Goal: Task Accomplishment & Management: Use online tool/utility

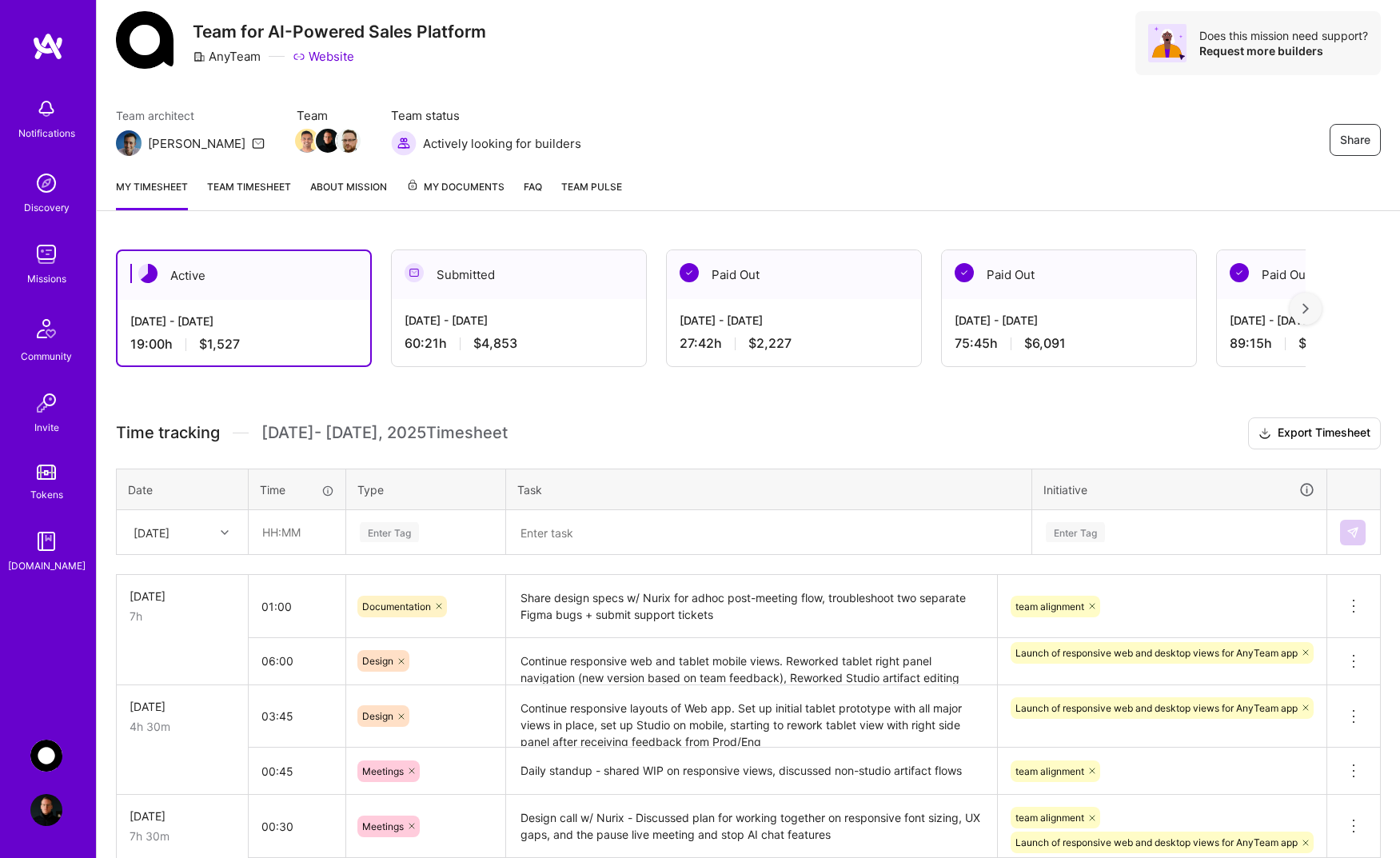
scroll to position [123, 0]
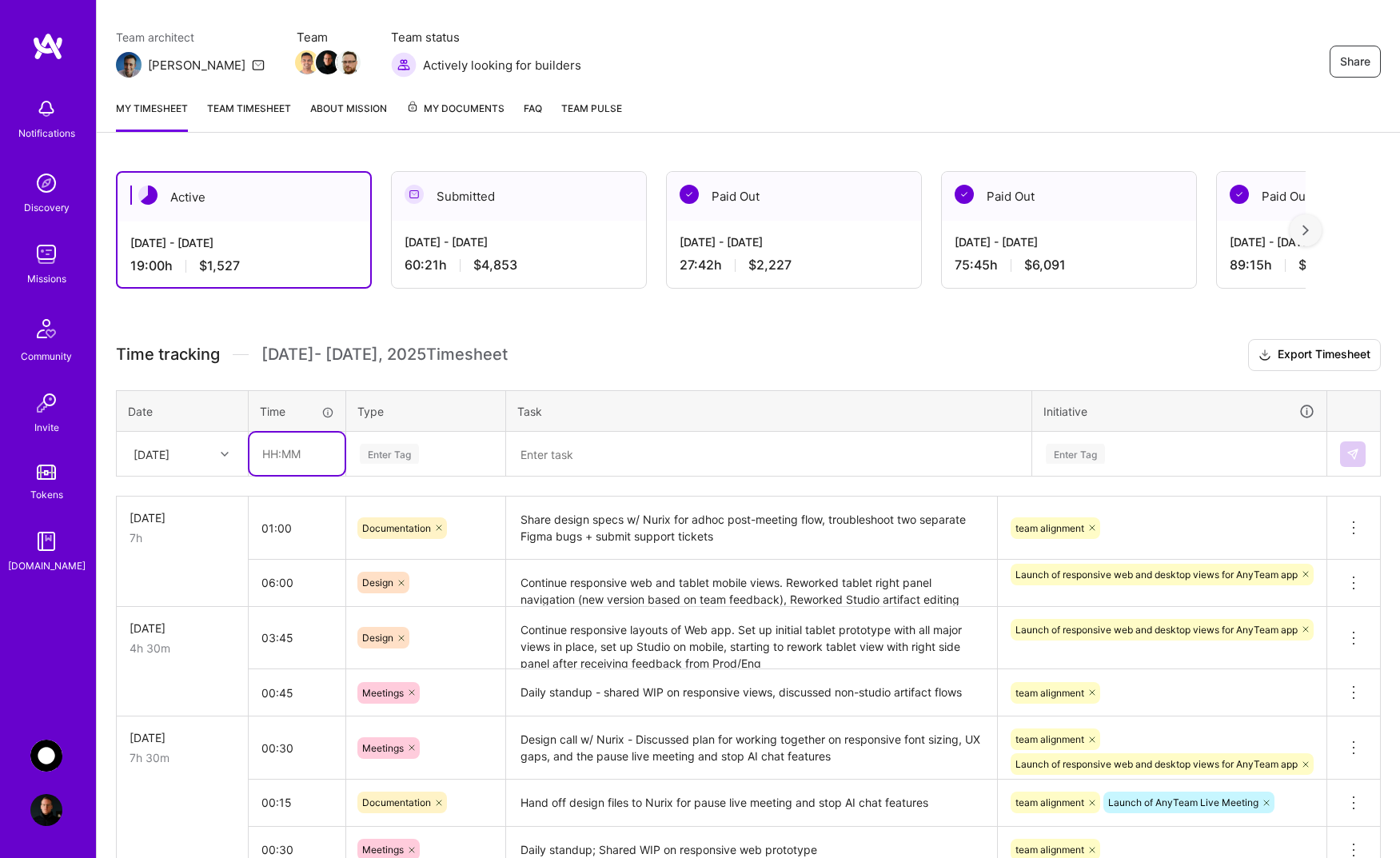
click at [297, 454] on input "text" at bounding box center [296, 453] width 95 height 42
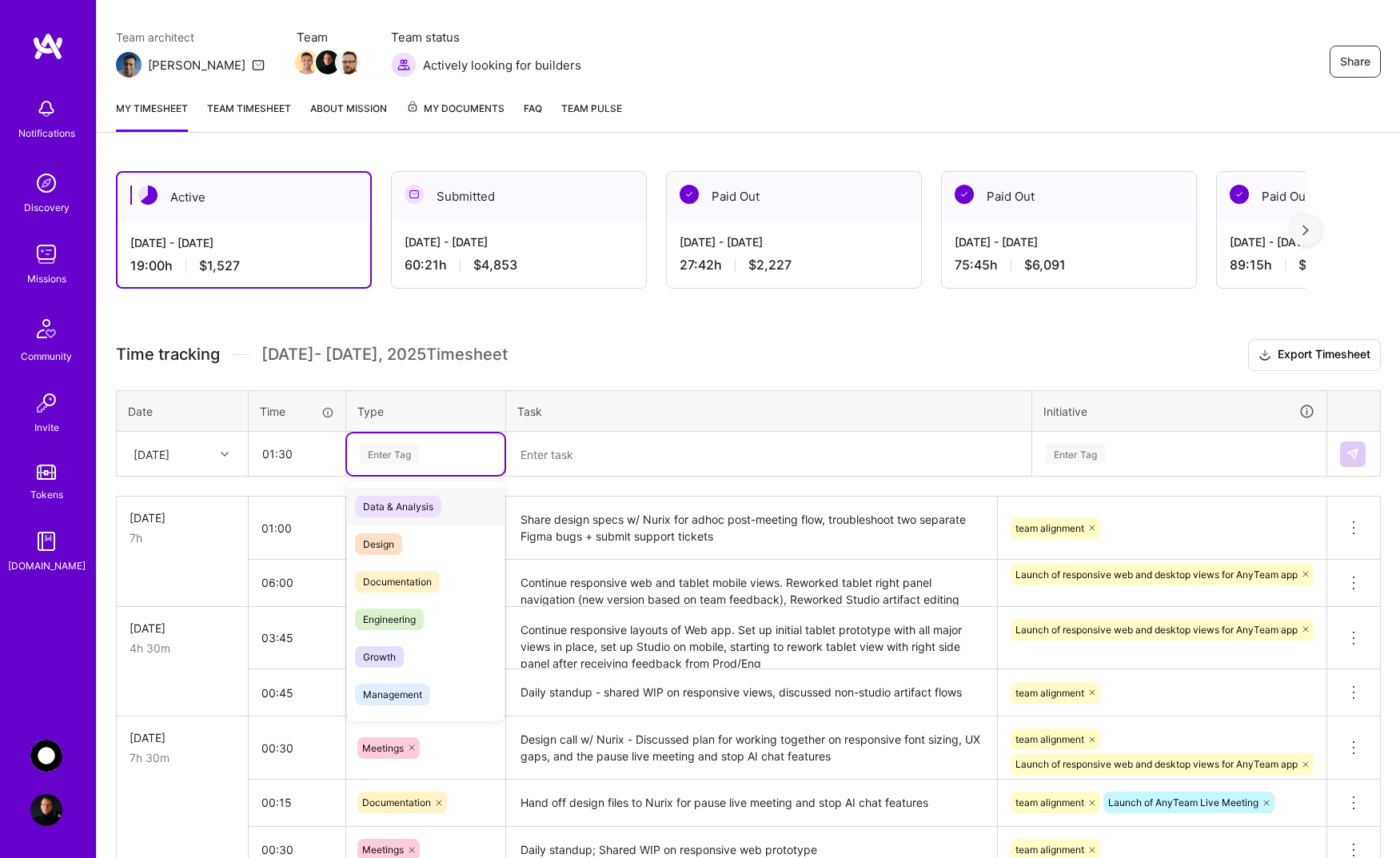
click at [442, 454] on div "Enter Tag" at bounding box center [425, 453] width 135 height 20
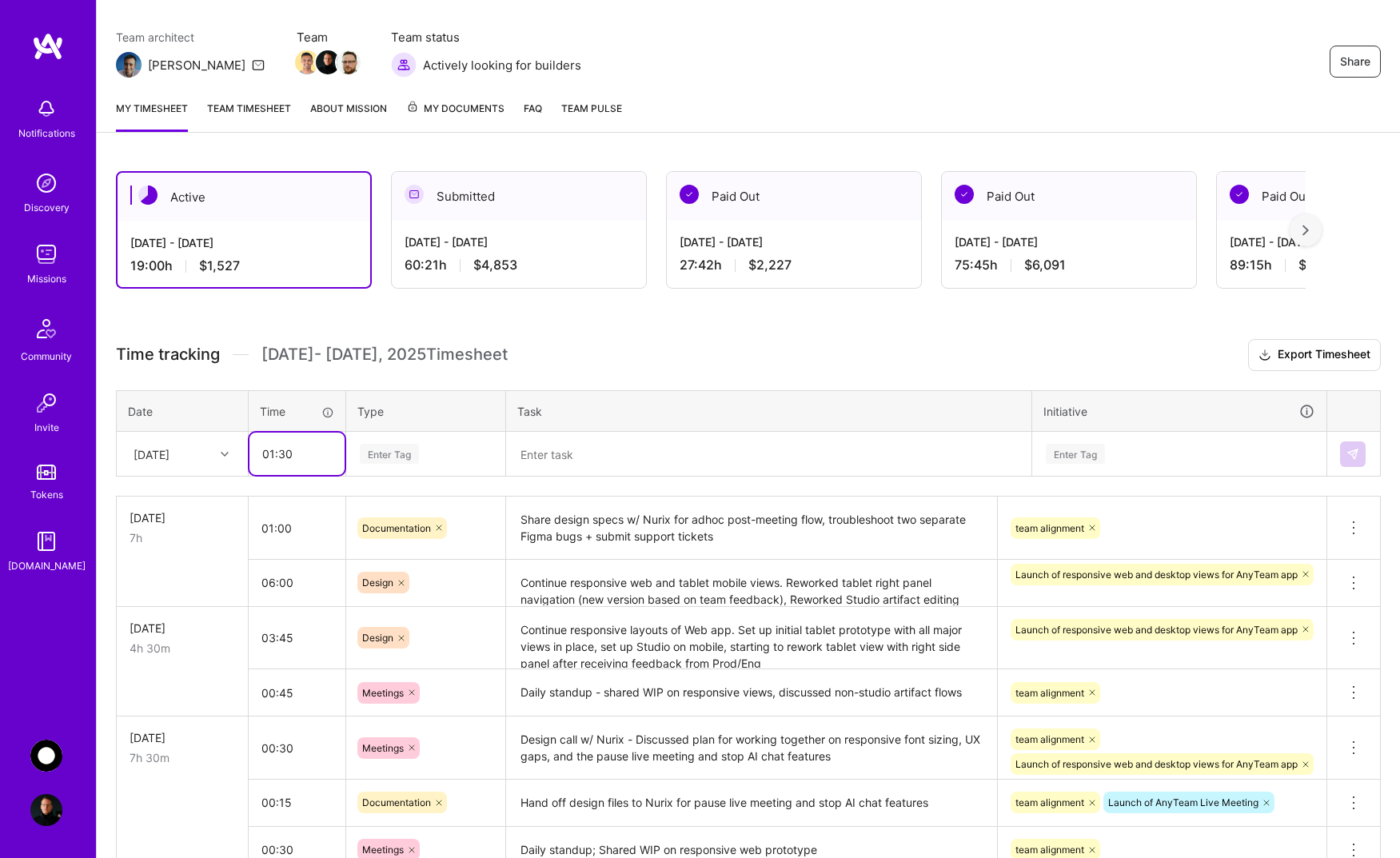
click at [298, 465] on input "01:30" at bounding box center [296, 453] width 95 height 42
type input "00:45"
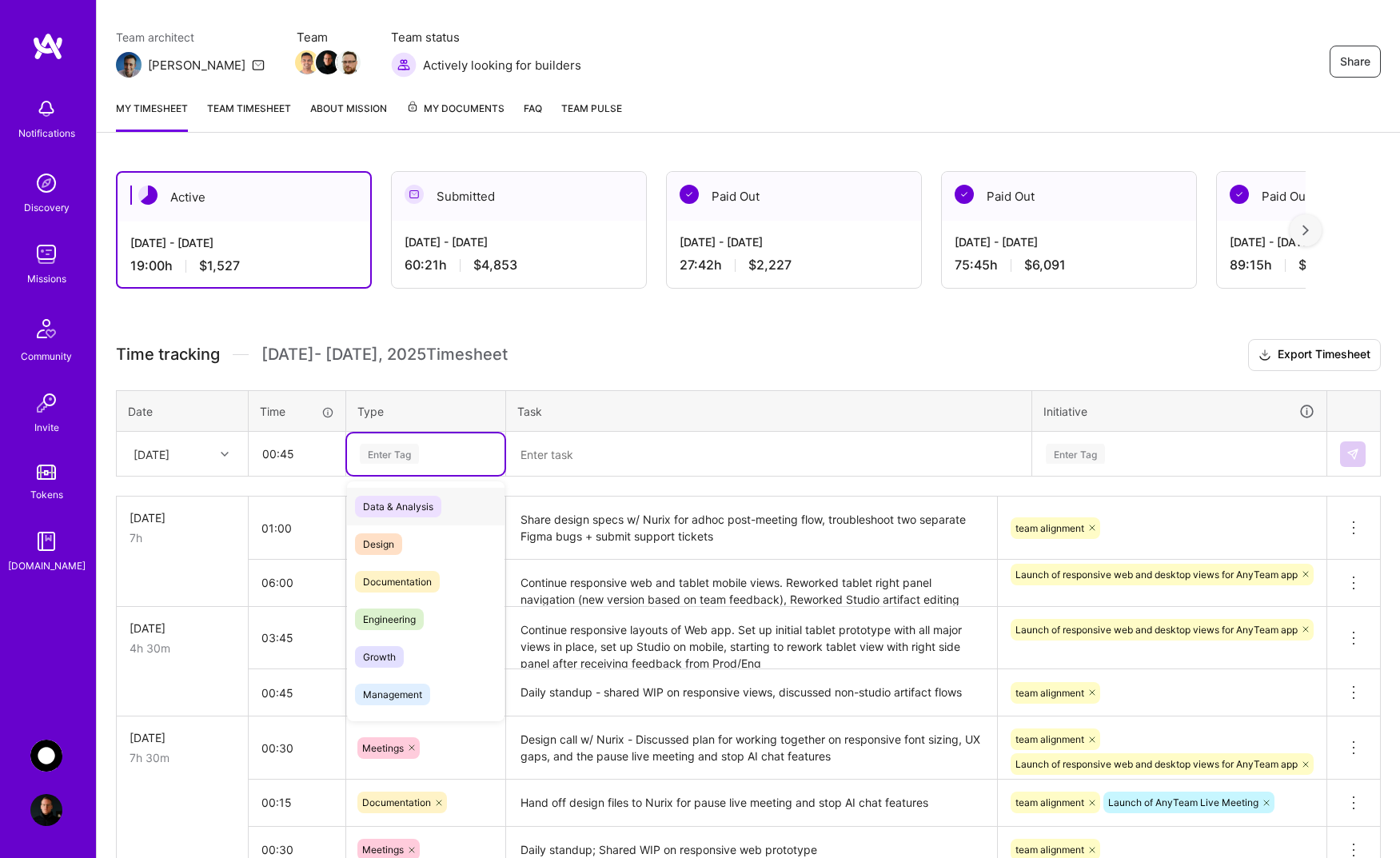
click at [407, 457] on div "Enter Tag" at bounding box center [390, 454] width 59 height 25
click at [417, 575] on span "Documentation" at bounding box center [397, 581] width 85 height 21
click at [571, 452] on textarea at bounding box center [769, 454] width 522 height 41
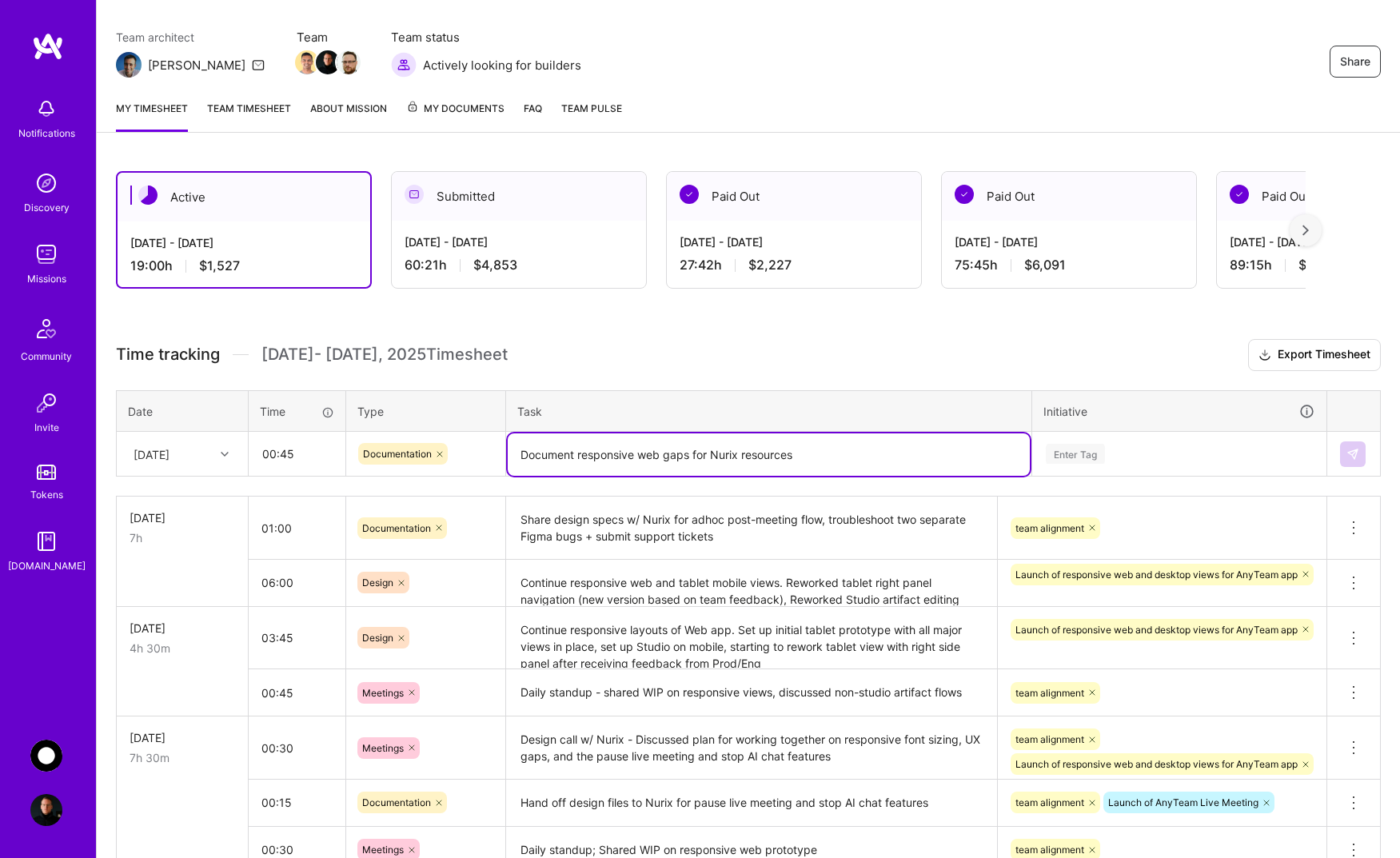
click at [690, 459] on textarea "Document responsive web gaps for Nurix resources" at bounding box center [769, 454] width 522 height 42
click at [640, 454] on textarea "Document responsive web gaps for Nurix resources" at bounding box center [769, 454] width 522 height 42
click at [635, 455] on textarea "Document remaining views that need to be designed" at bounding box center [769, 454] width 522 height 42
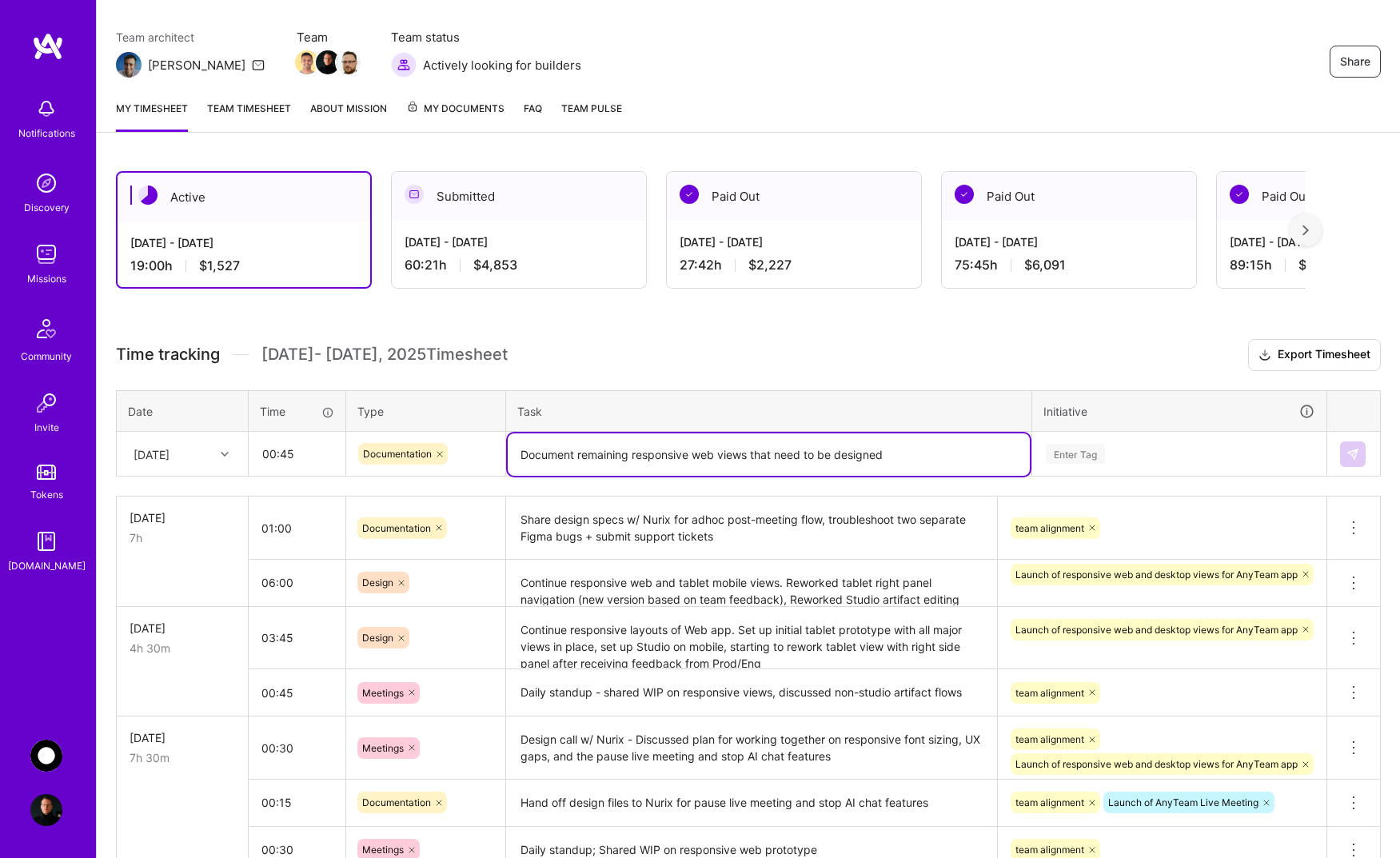
click at [918, 456] on textarea "Document remaining responsive web views that need to be designed" at bounding box center [769, 454] width 522 height 42
type textarea "Document remaining responsive web views that still need design (partnering with…"
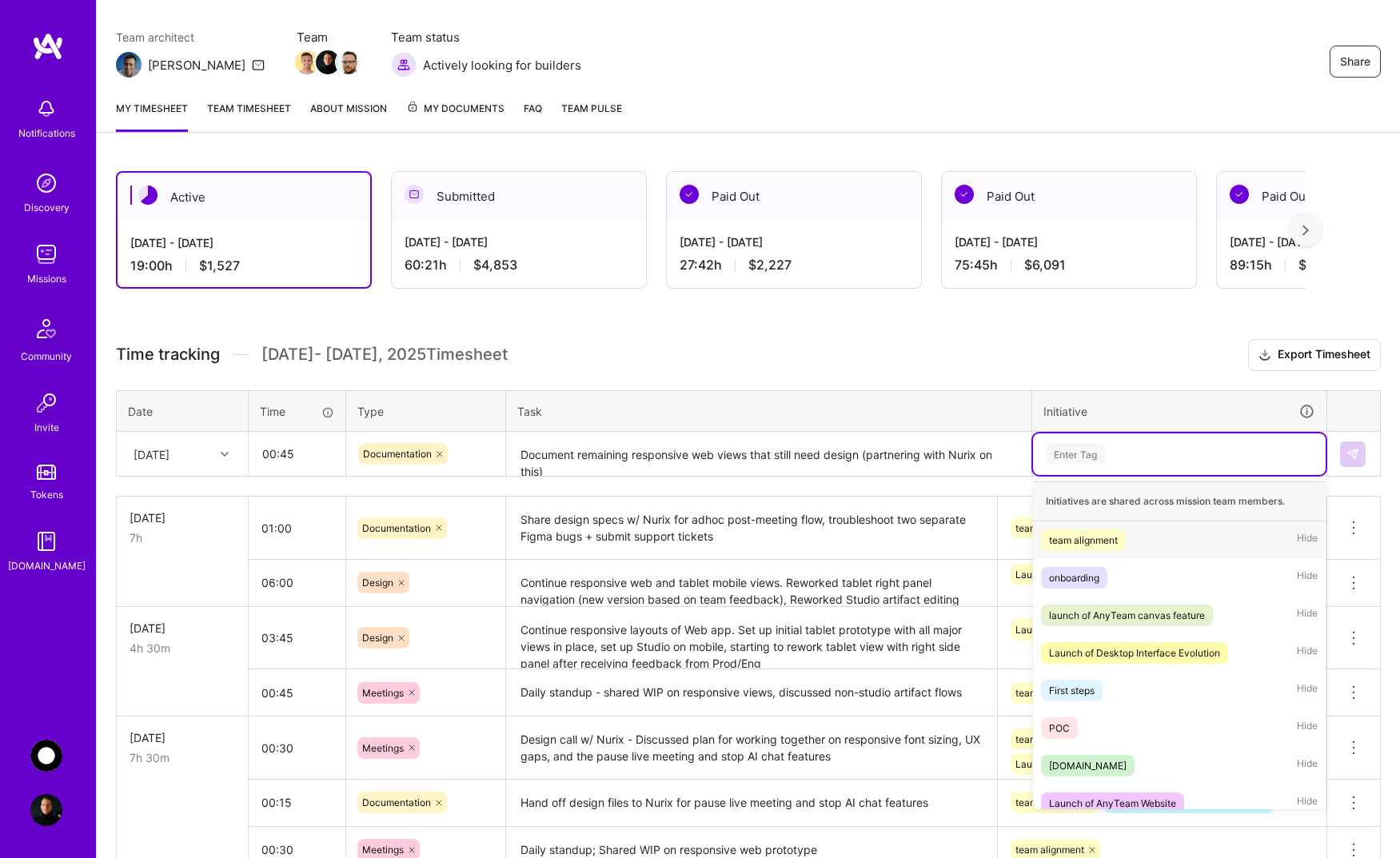
click at [1185, 449] on div "Enter Tag" at bounding box center [1180, 453] width 271 height 20
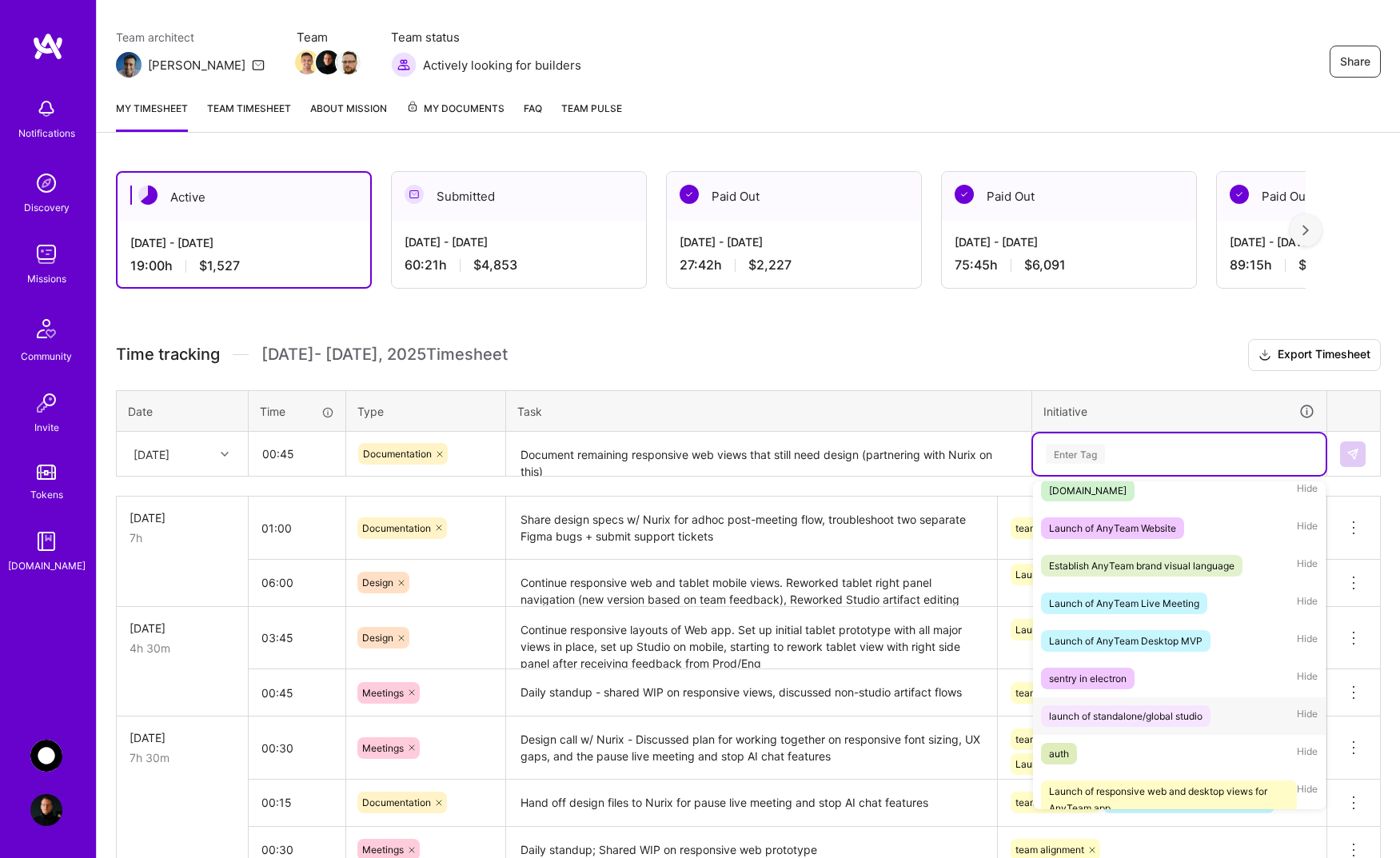
scroll to position [405, 0]
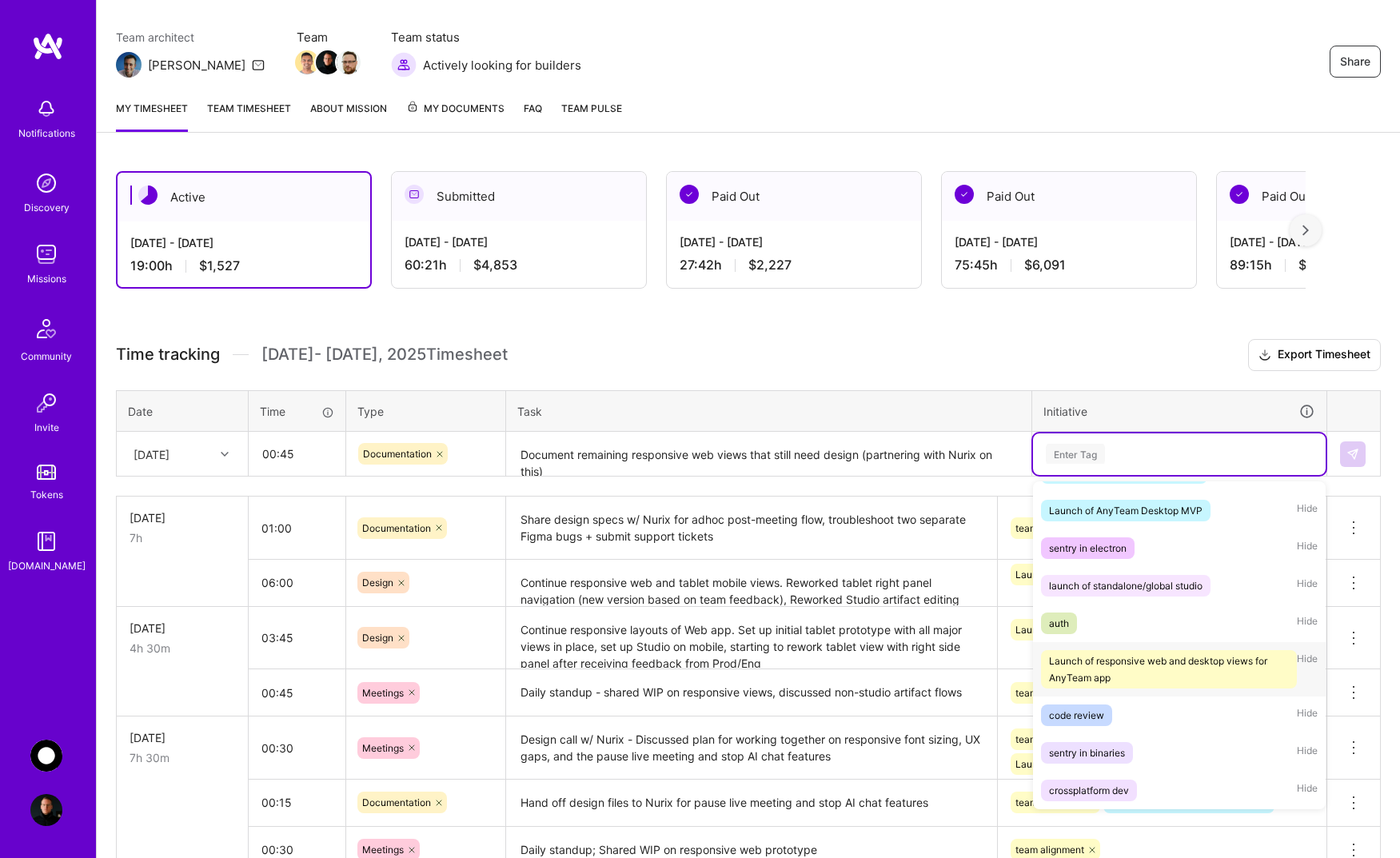
click at [1147, 668] on div "Launch of responsive web and desktop views for AnyTeam app" at bounding box center [1169, 668] width 240 height 33
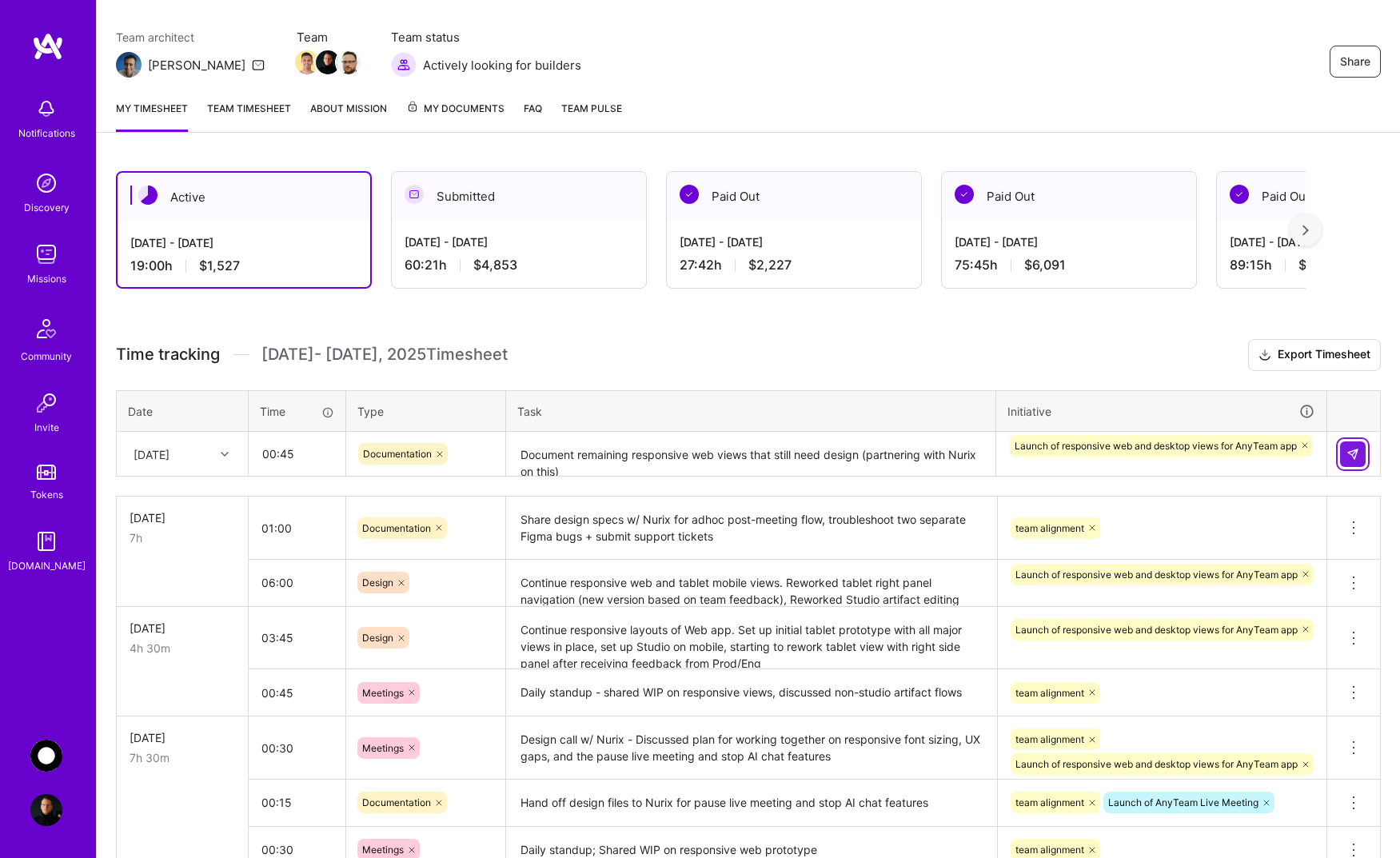
click at [1346, 451] on img at bounding box center [1353, 454] width 13 height 13
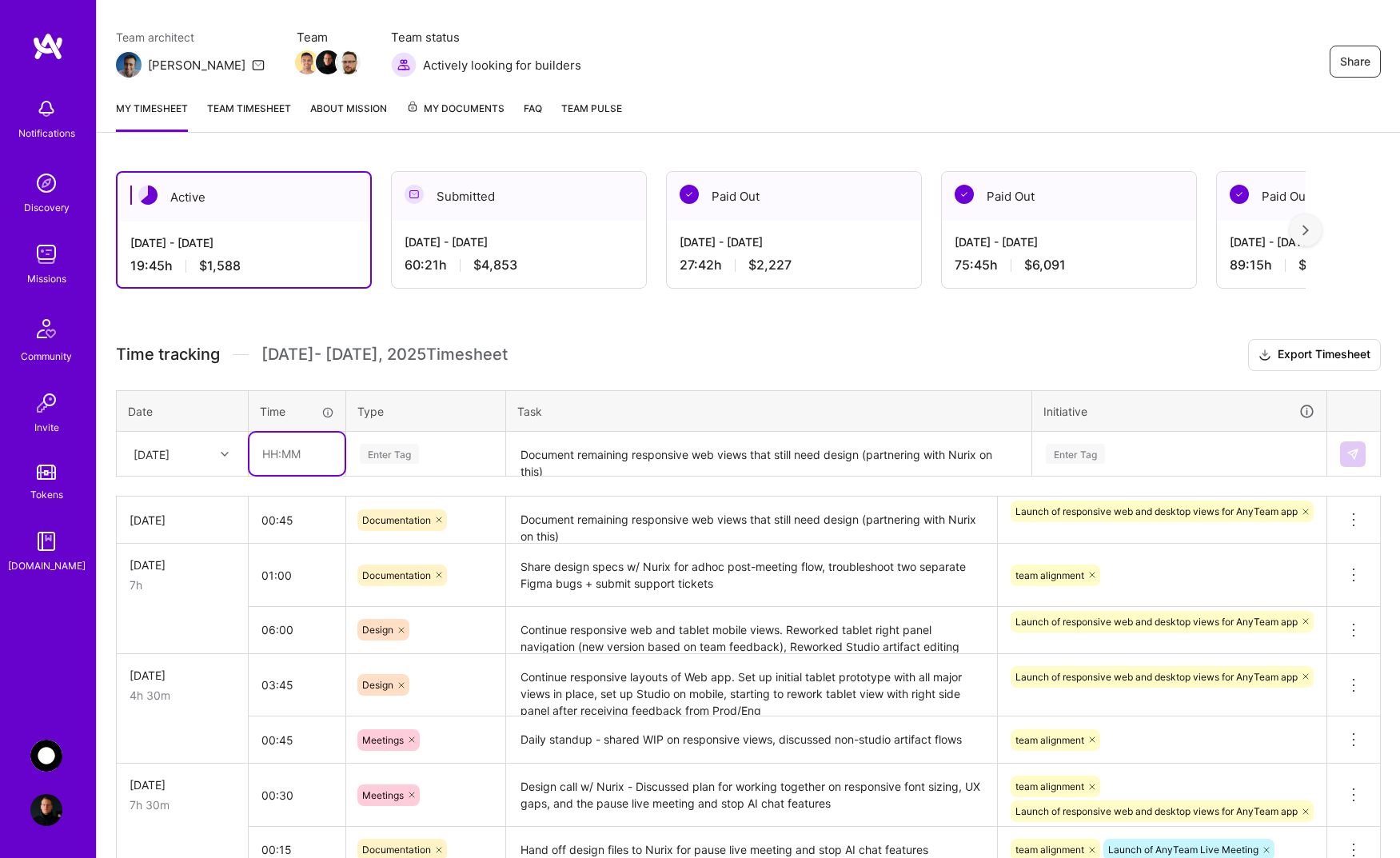
click at [271, 457] on input "text" at bounding box center [296, 453] width 95 height 42
click at [267, 459] on input ".57" at bounding box center [296, 453] width 95 height 42
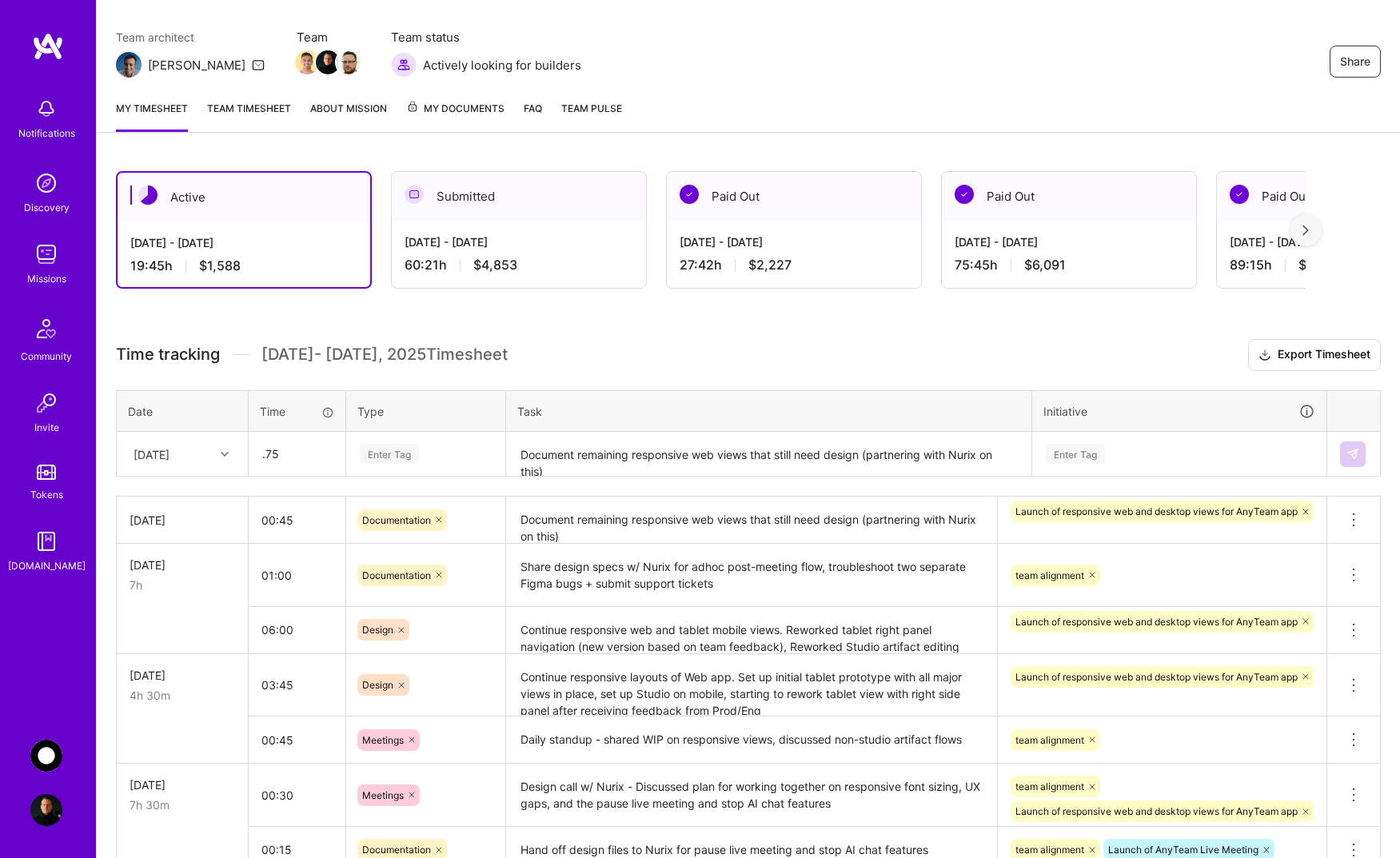
type input "00:45"
click at [391, 457] on div "Enter Tag" at bounding box center [390, 454] width 59 height 25
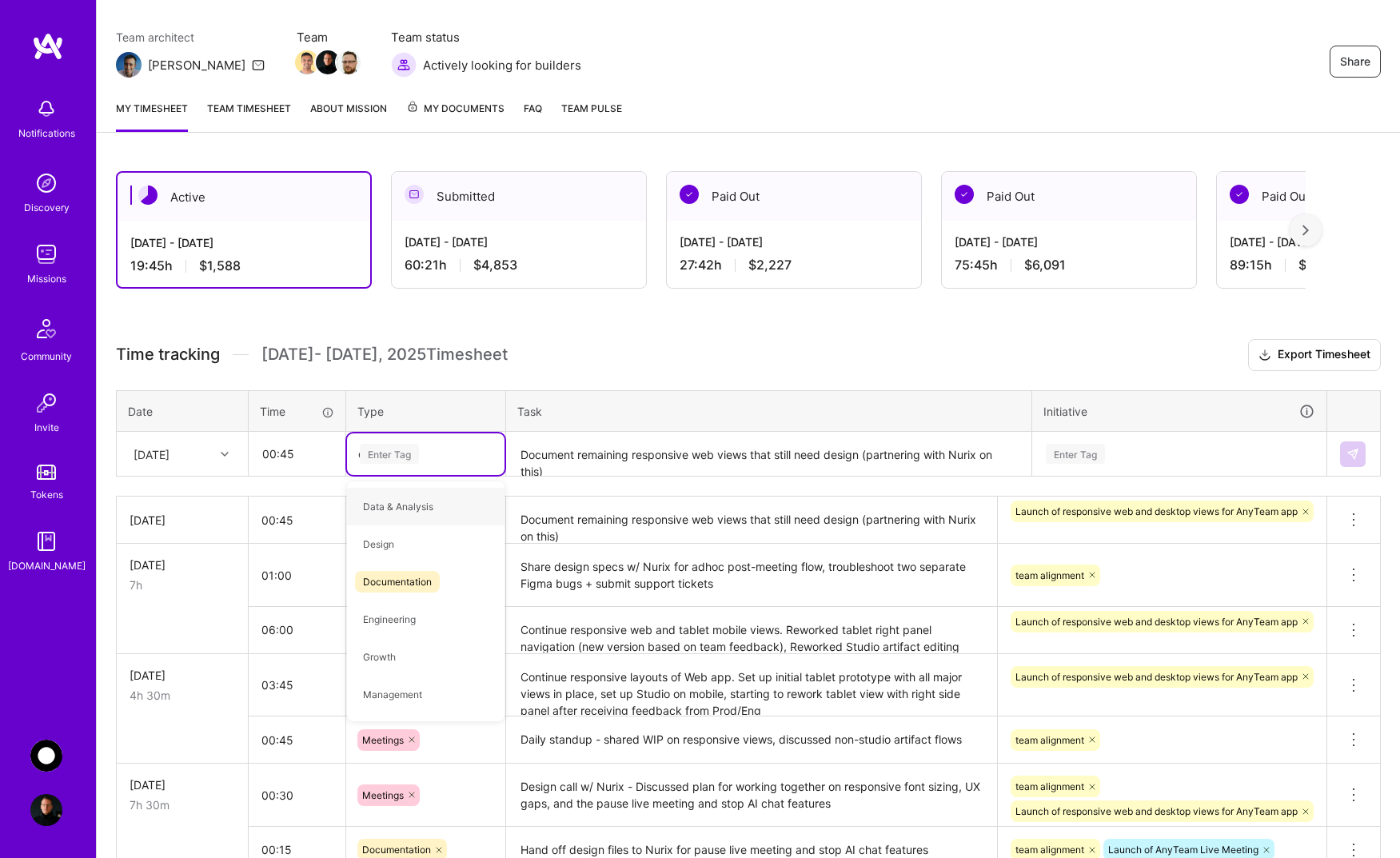
type input "on"
click at [408, 539] on span "Operational" at bounding box center [389, 544] width 68 height 21
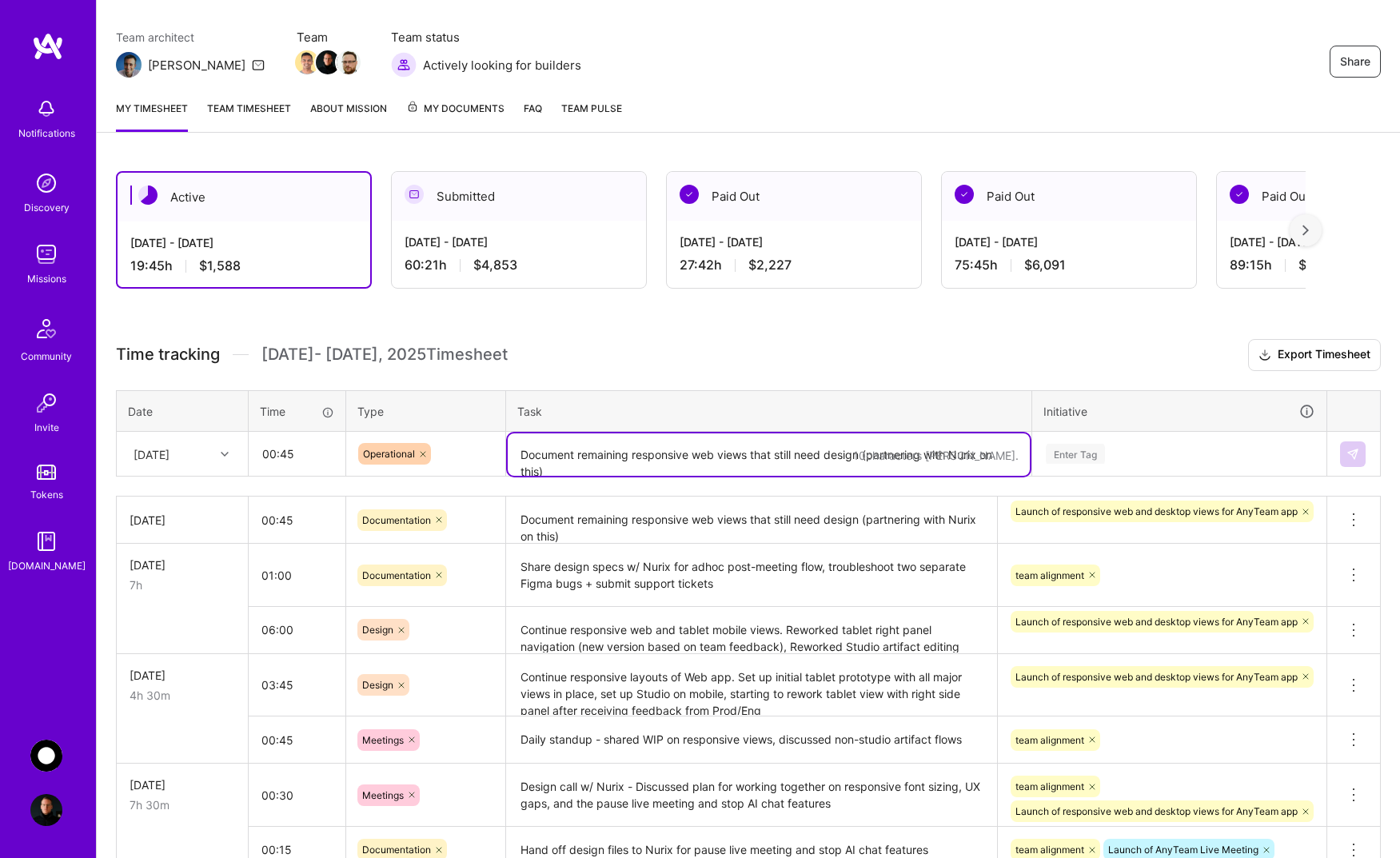
click at [577, 460] on textarea "Document remaining responsive web views that still need design (partnering with…" at bounding box center [769, 454] width 522 height 42
click at [1088, 450] on div "Enter Tag" at bounding box center [1075, 454] width 59 height 25
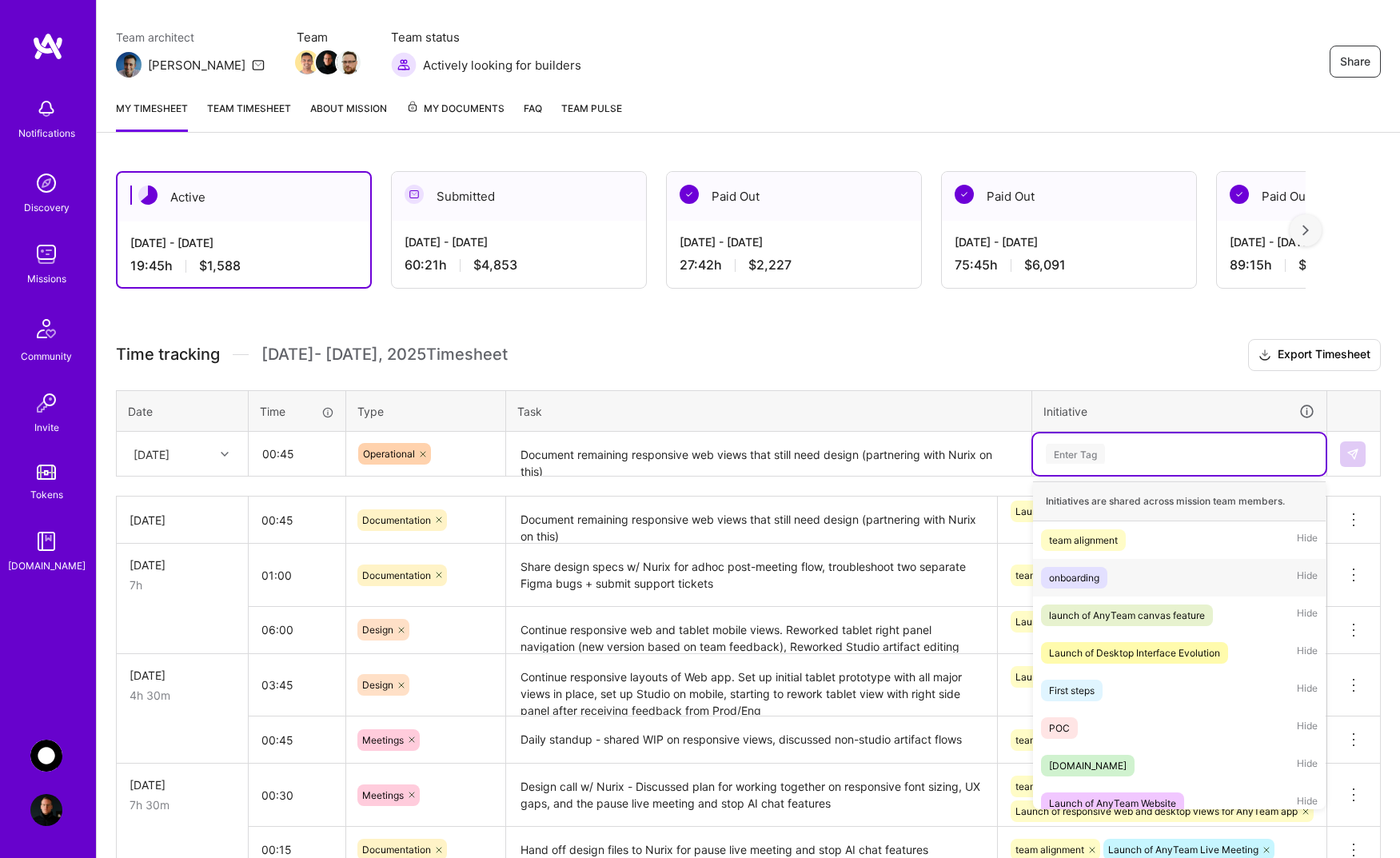
click at [1082, 579] on div "onboarding" at bounding box center [1074, 577] width 50 height 17
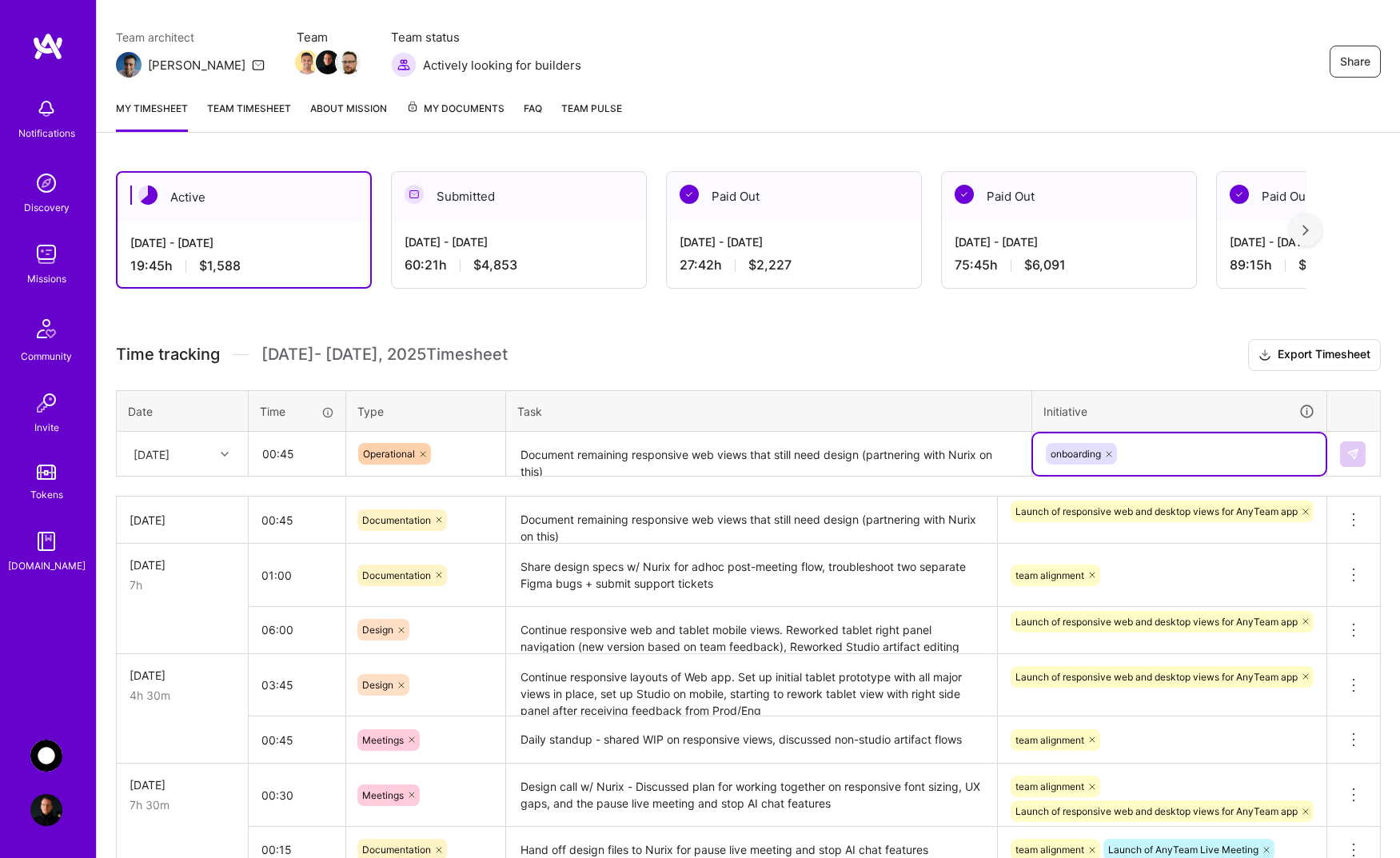
click at [835, 470] on textarea "Document remaining responsive web views that still need design (partnering with…" at bounding box center [769, 454] width 522 height 42
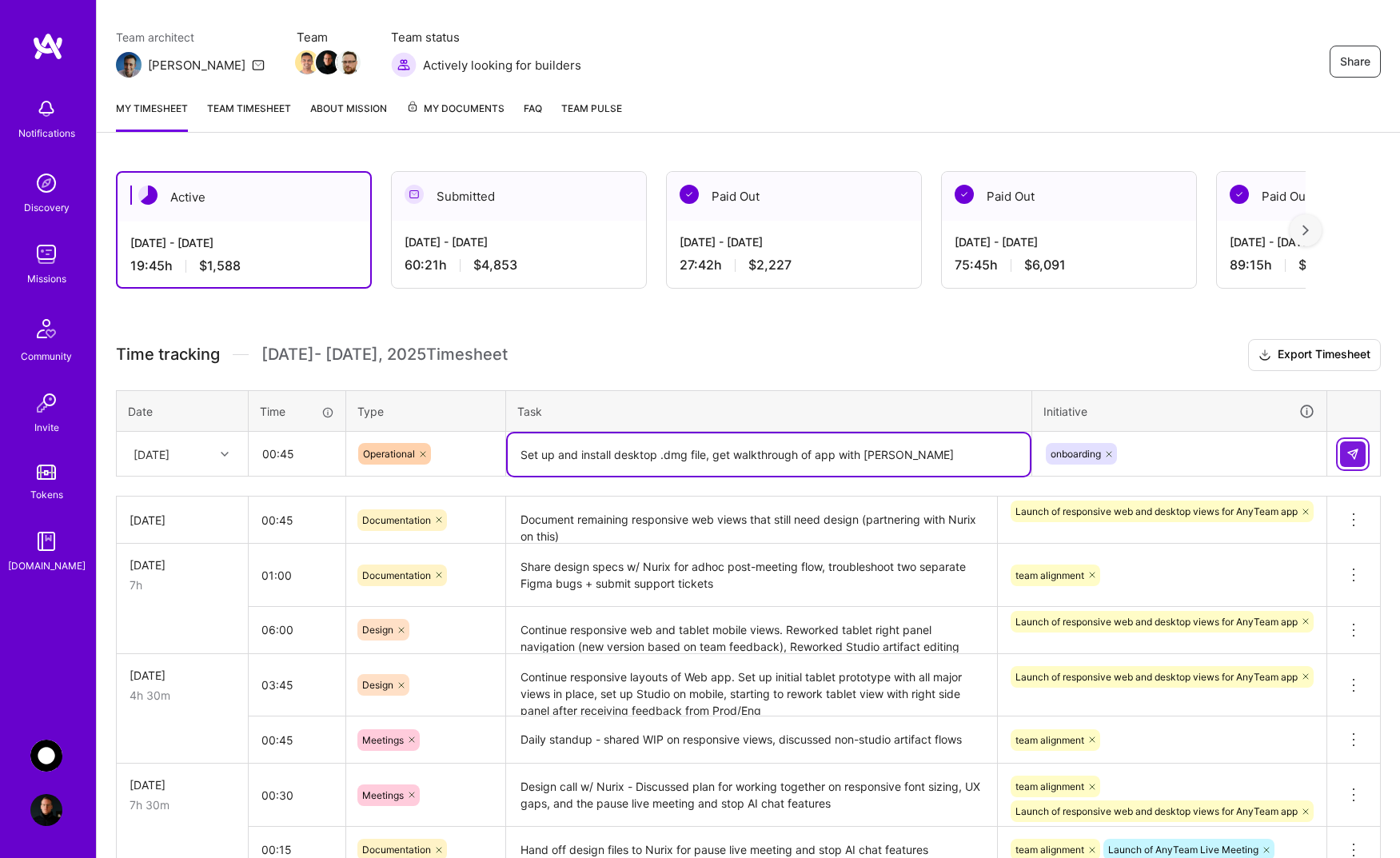
type textarea "Set up and install desktop .dmg file, get walkthrough of app with [PERSON_NAME]"
click at [1356, 453] on img at bounding box center [1353, 454] width 13 height 13
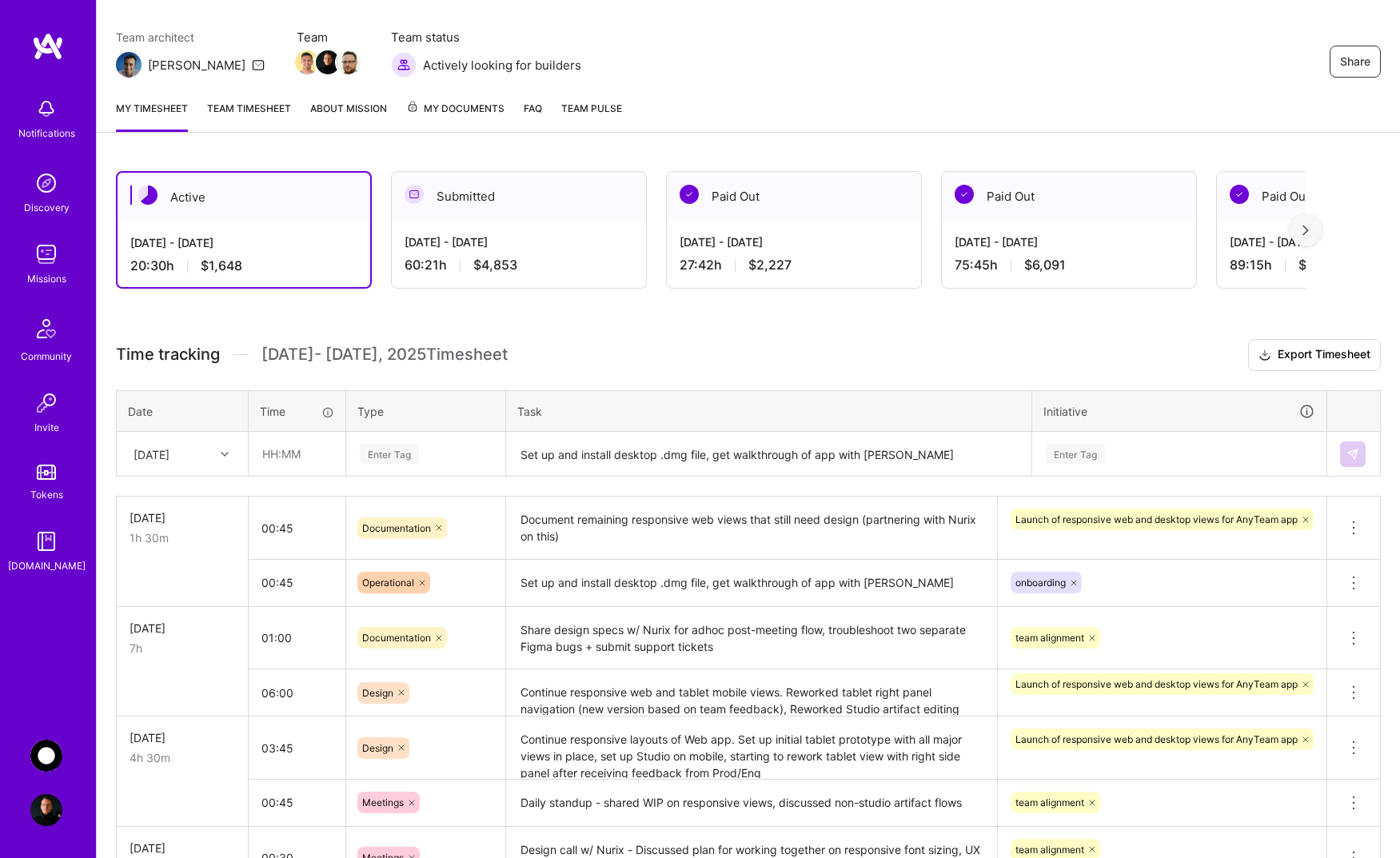
click at [618, 333] on div "Active [DATE] - [DATE] 20:30 h $1,648 Submitted [DATE] - [DATE] 60:21 h $4,853 …" at bounding box center [748, 652] width 1303 height 1000
